Goal: Check status: Check status

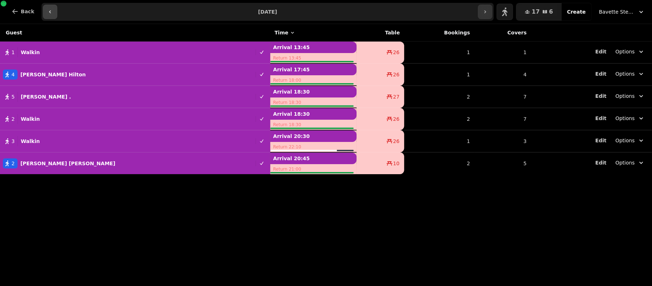
click at [43, 10] on button "button" at bounding box center [50, 12] width 14 height 14
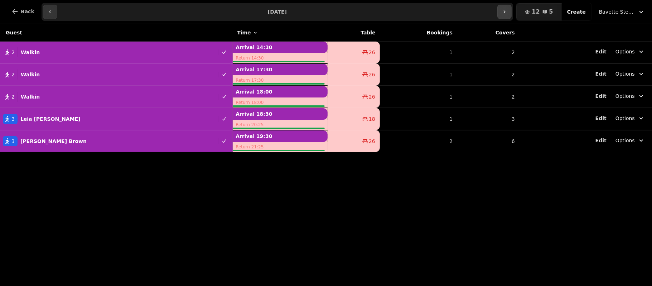
click at [512, 12] on button "button" at bounding box center [504, 12] width 14 height 14
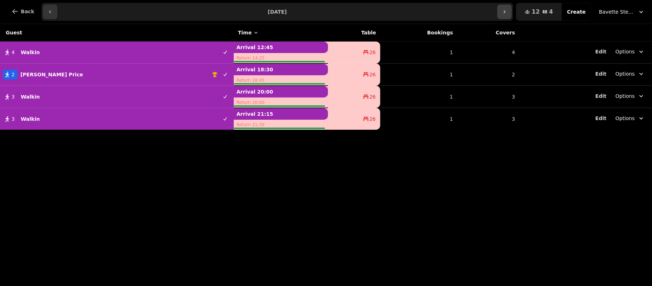
click at [512, 12] on button "button" at bounding box center [504, 12] width 14 height 14
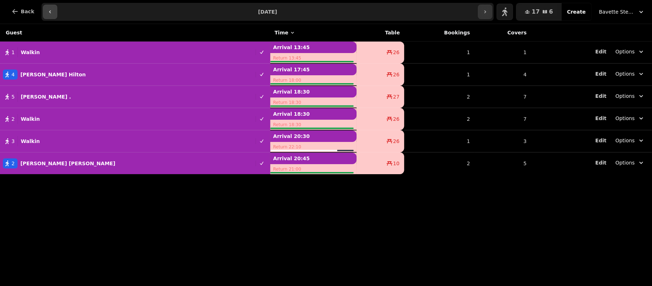
click at [48, 9] on button "button" at bounding box center [50, 12] width 14 height 14
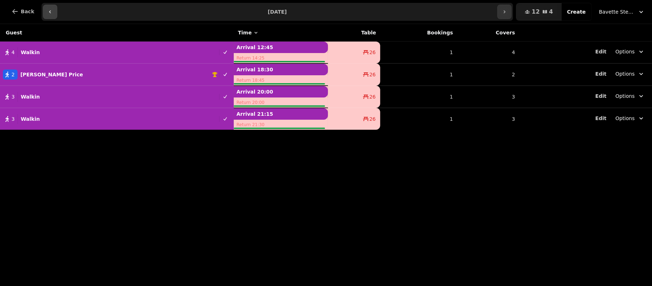
click at [48, 9] on button "button" at bounding box center [50, 12] width 14 height 14
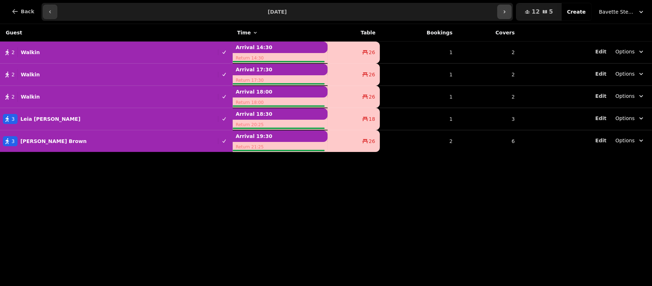
click at [507, 10] on icon "button" at bounding box center [505, 12] width 6 height 6
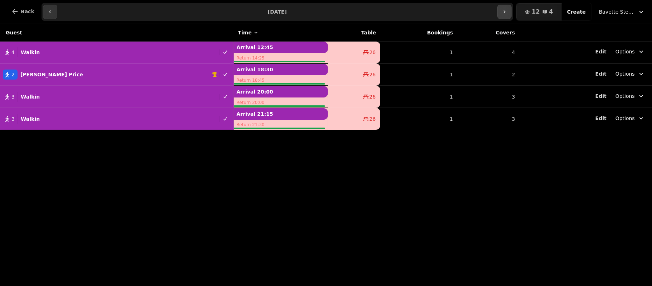
click at [507, 10] on icon "button" at bounding box center [505, 12] width 6 height 6
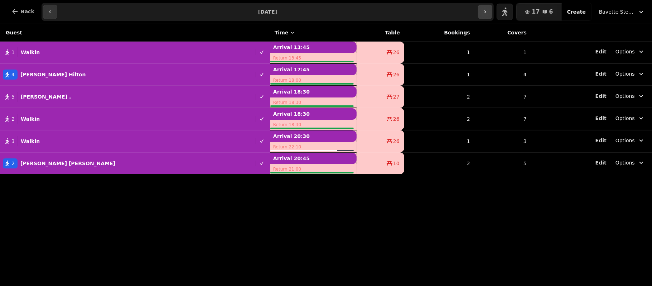
click at [508, 10] on icon "button" at bounding box center [504, 12] width 5 height 9
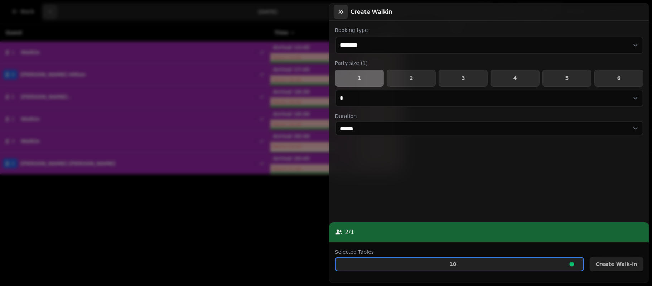
click at [336, 12] on button "button" at bounding box center [341, 12] width 14 height 14
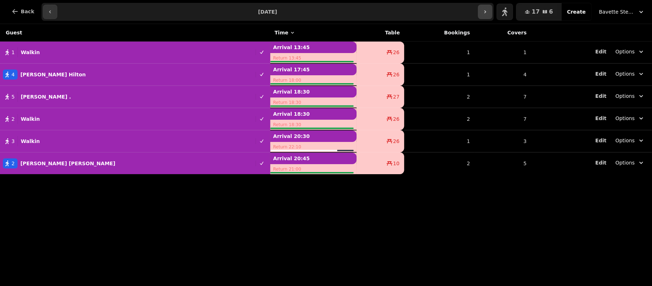
click at [488, 14] on icon "button" at bounding box center [485, 12] width 6 height 6
type input "**********"
